Goal: Find specific page/section: Find specific page/section

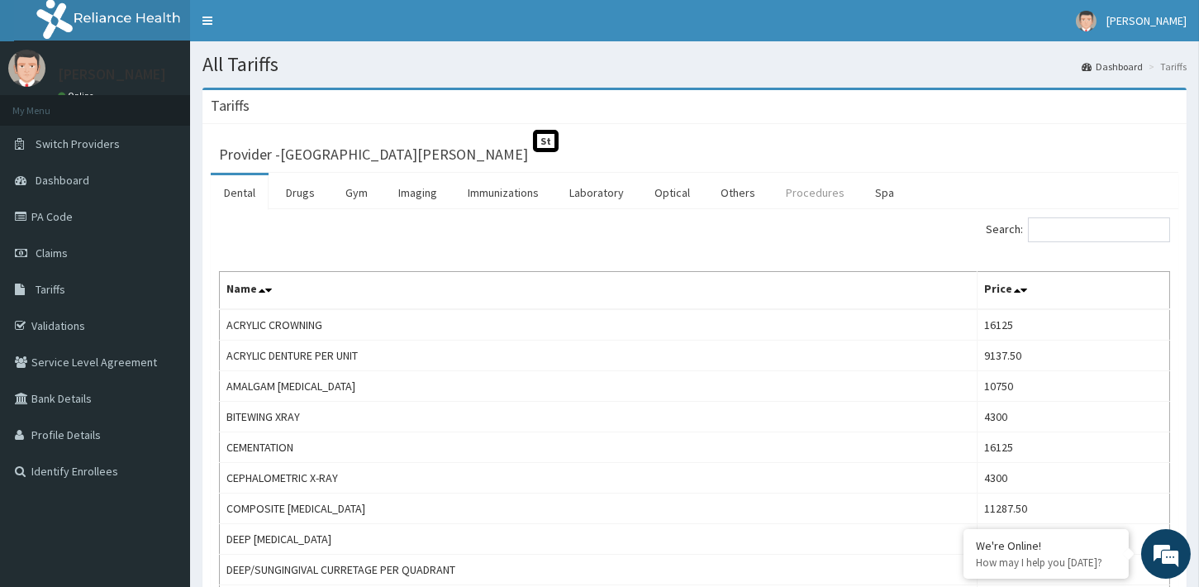
click at [820, 188] on link "Procedures" at bounding box center [815, 192] width 85 height 35
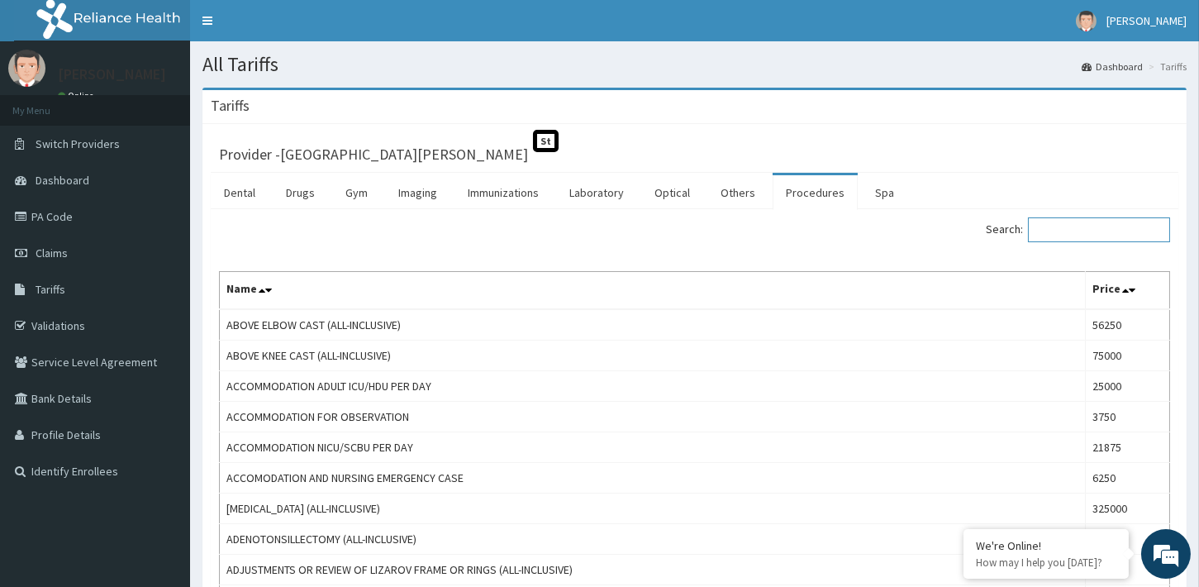
click at [1076, 232] on input "Search:" at bounding box center [1099, 229] width 142 height 25
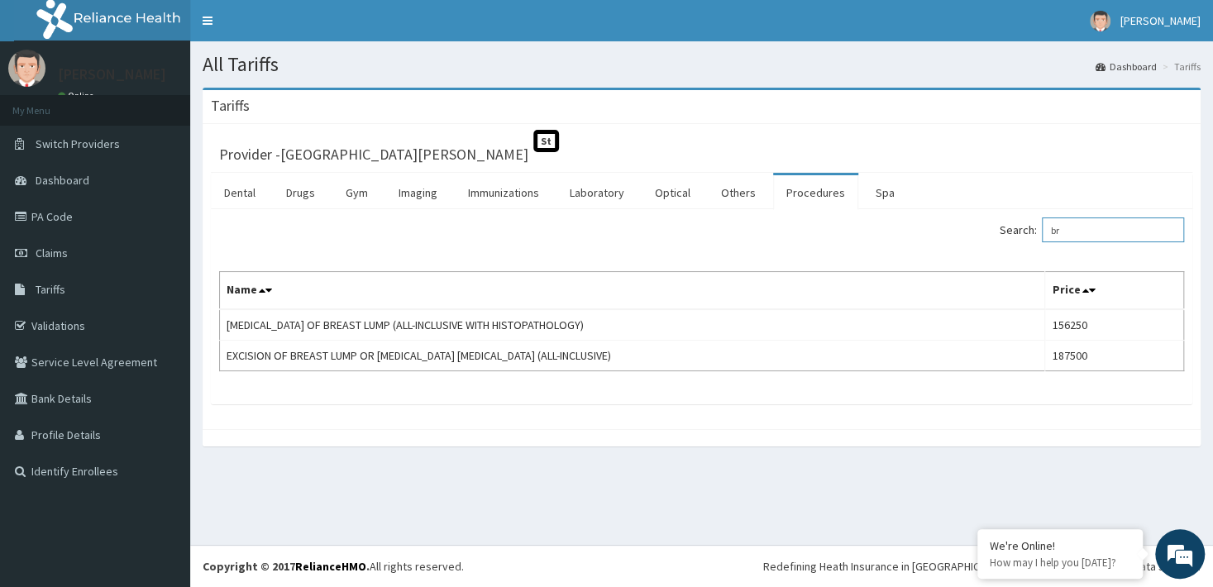
type input "b"
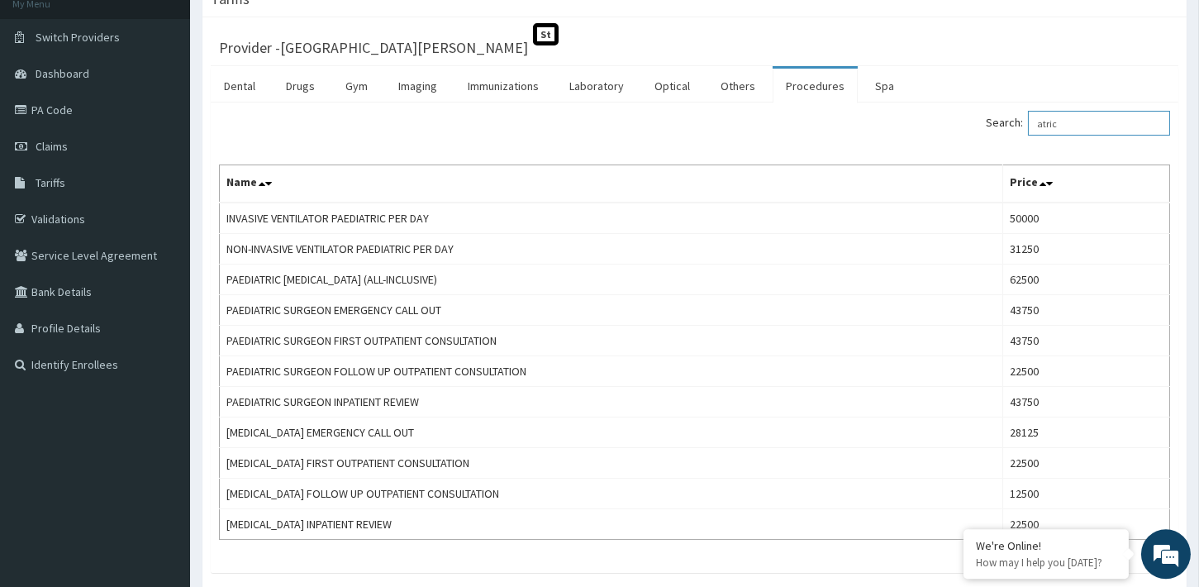
scroll to position [136, 0]
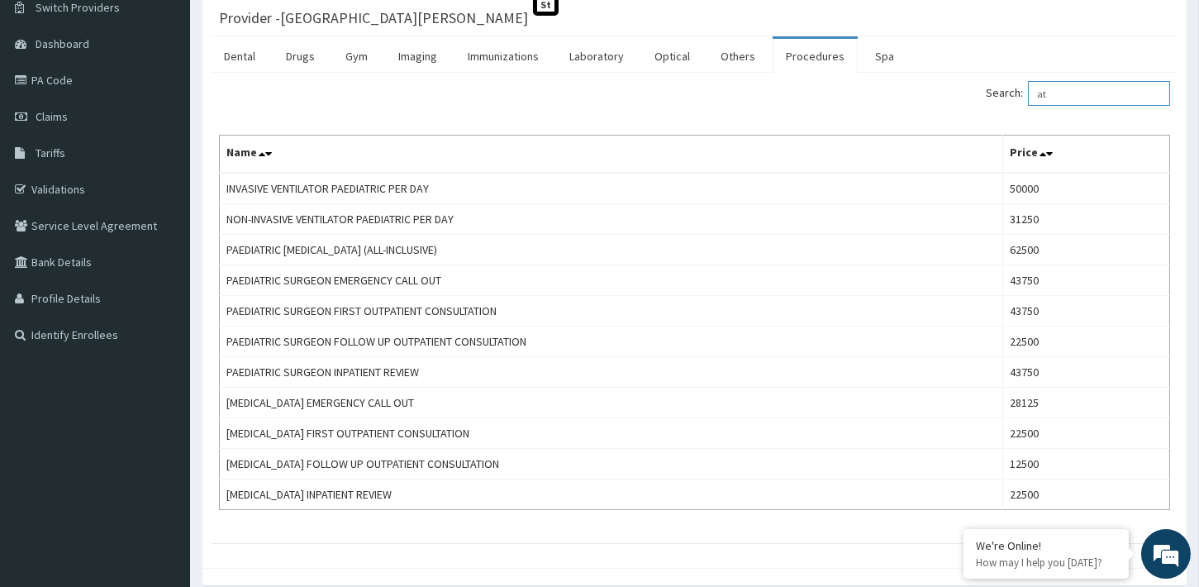
type input "a"
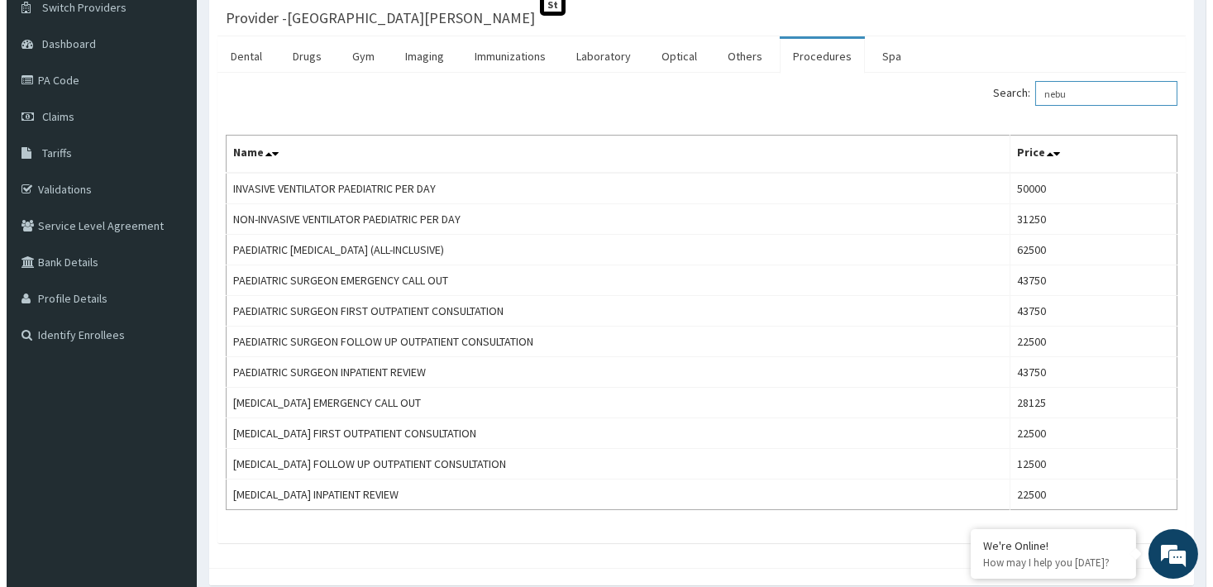
scroll to position [0, 0]
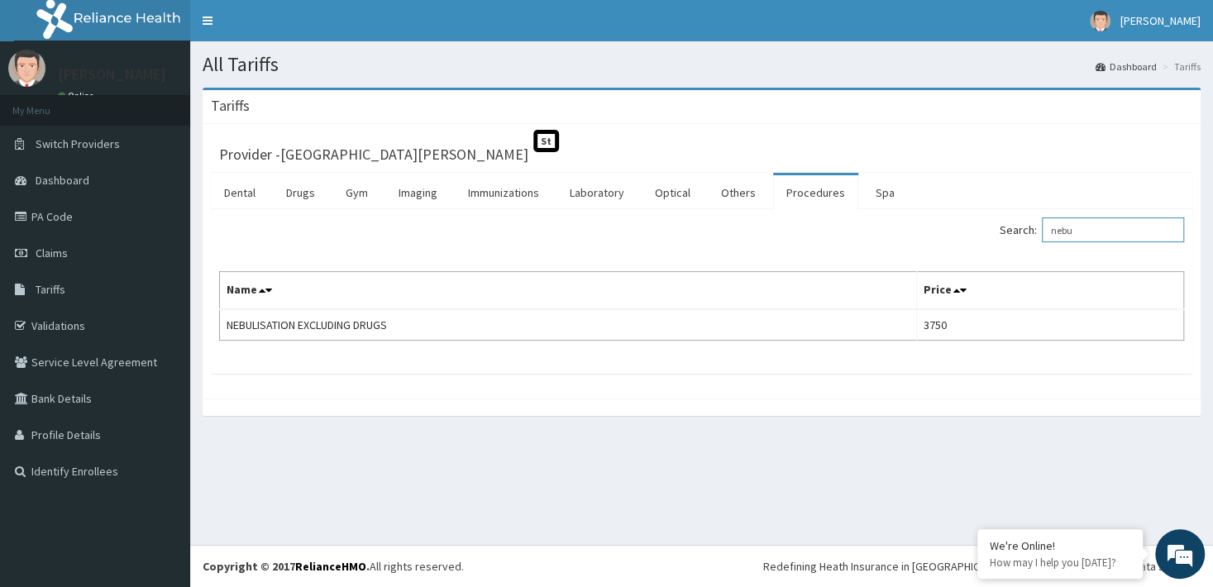
type input "nebu"
click at [311, 188] on link "Drugs" at bounding box center [300, 192] width 55 height 35
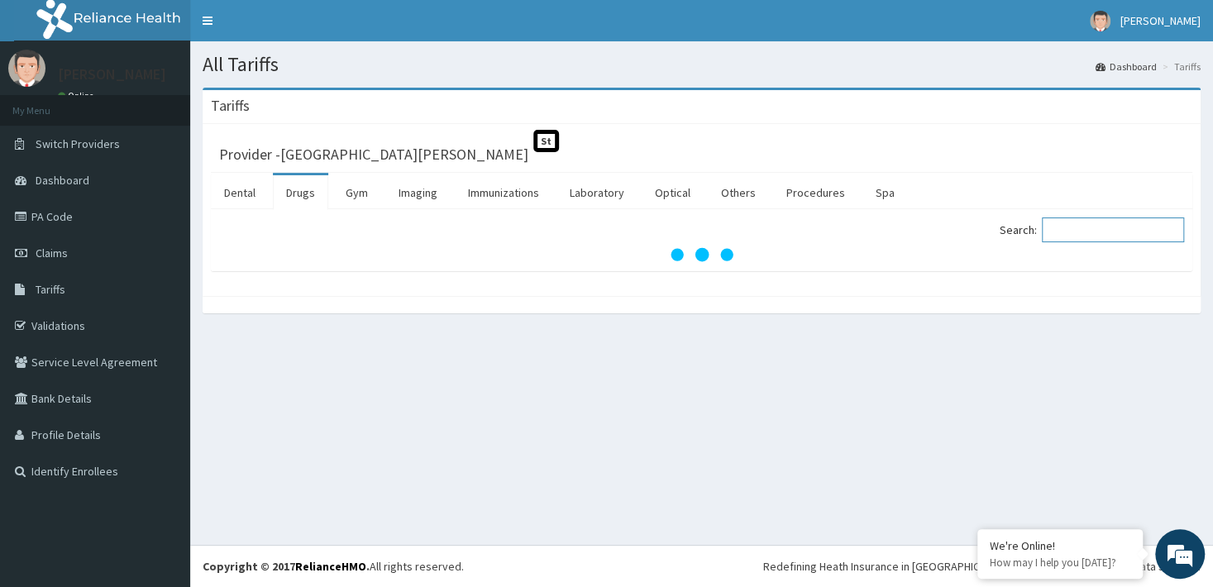
click at [1068, 235] on input "Search:" at bounding box center [1112, 229] width 142 height 25
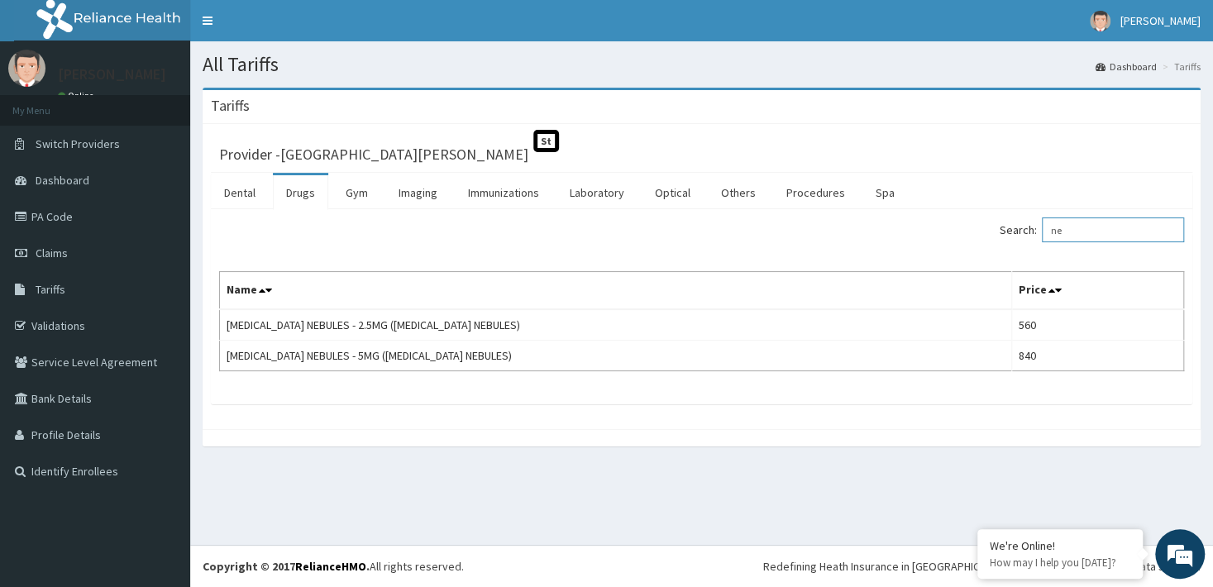
type input "n"
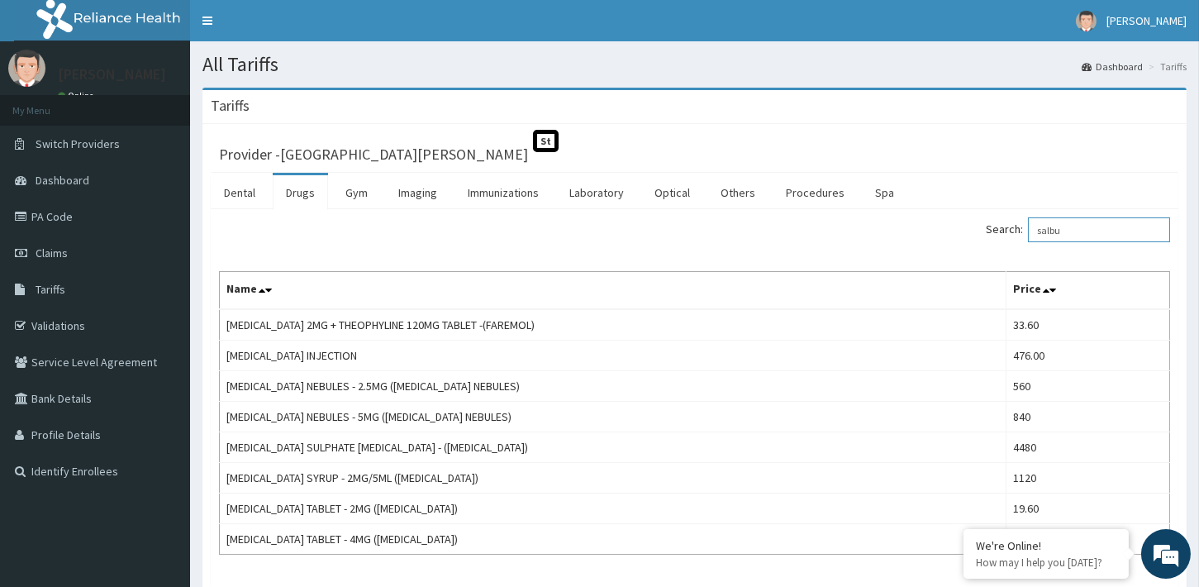
click at [1084, 223] on input "salbu" at bounding box center [1099, 229] width 142 height 25
type input "s"
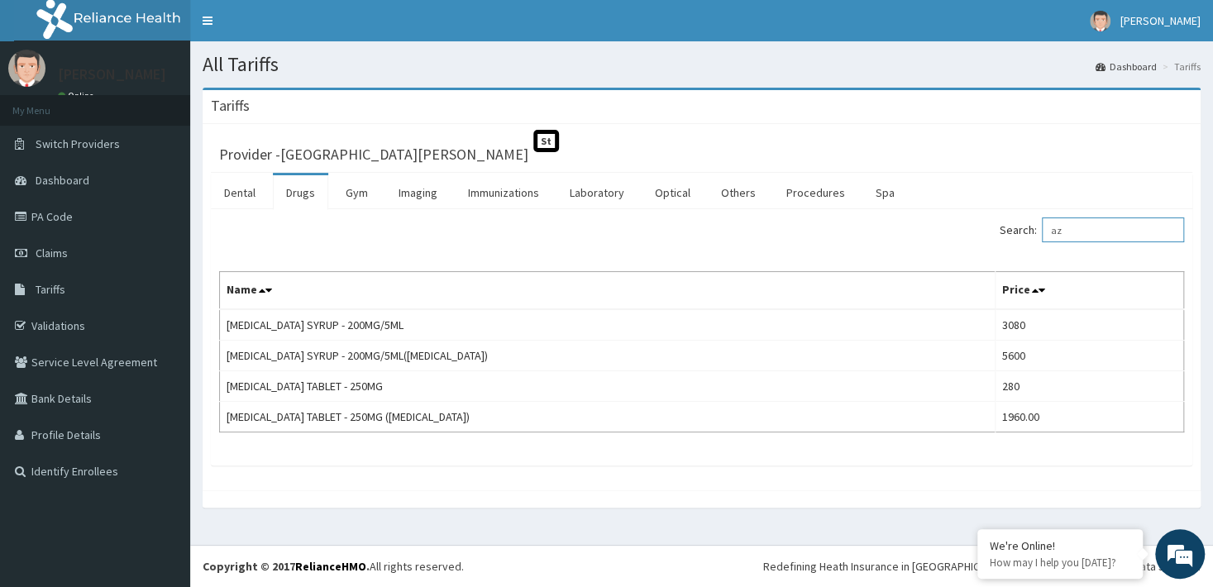
type input "a"
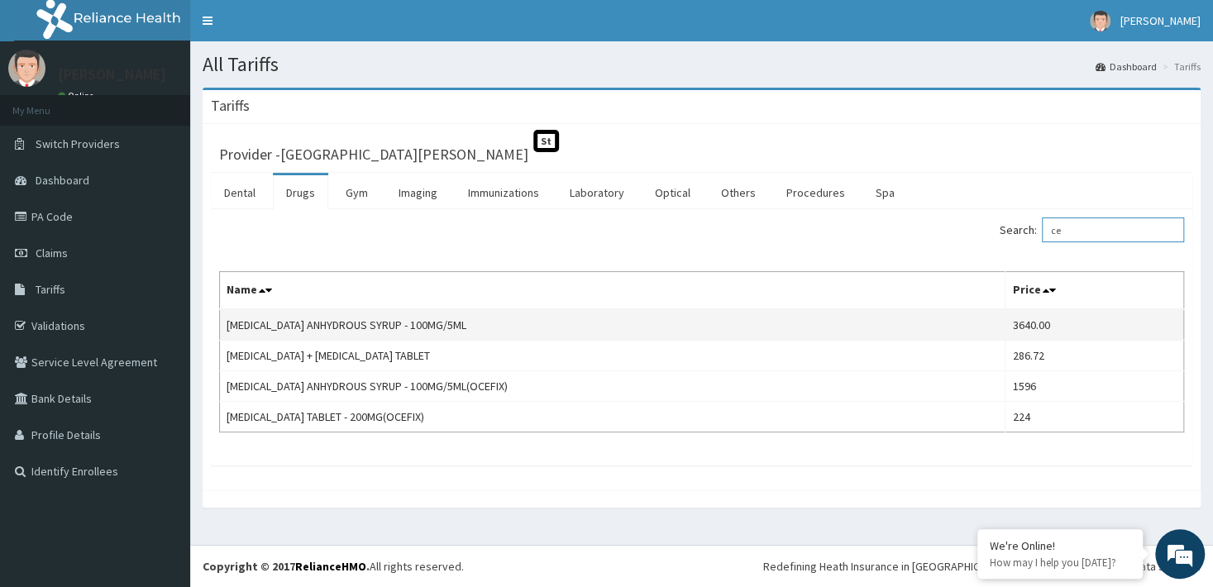
type input "c"
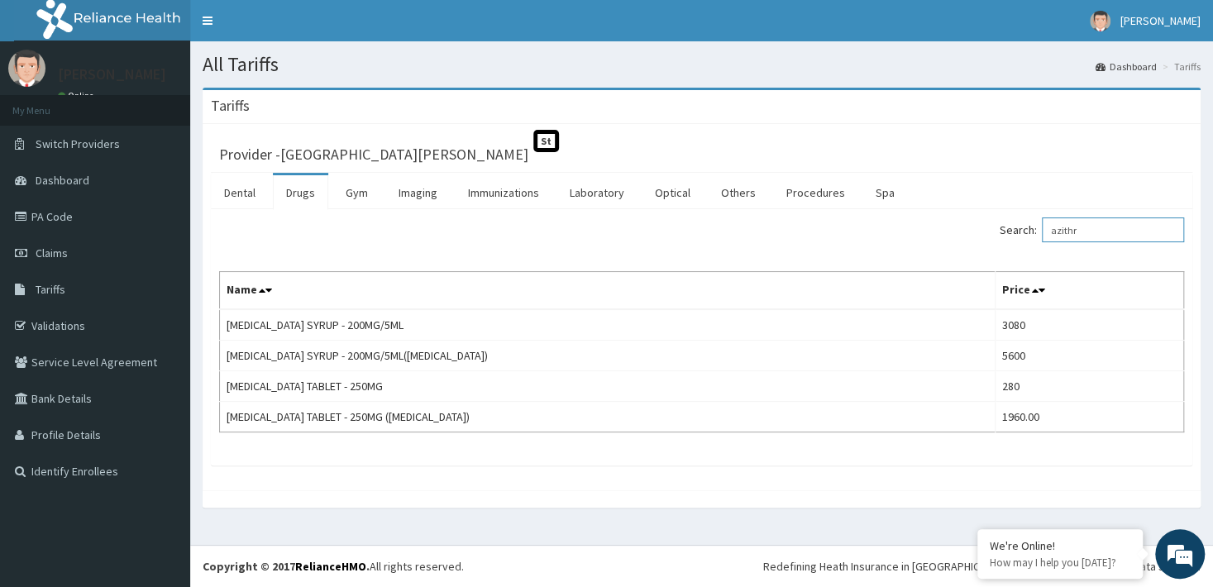
type input "azithr"
